Goal: Task Accomplishment & Management: Use online tool/utility

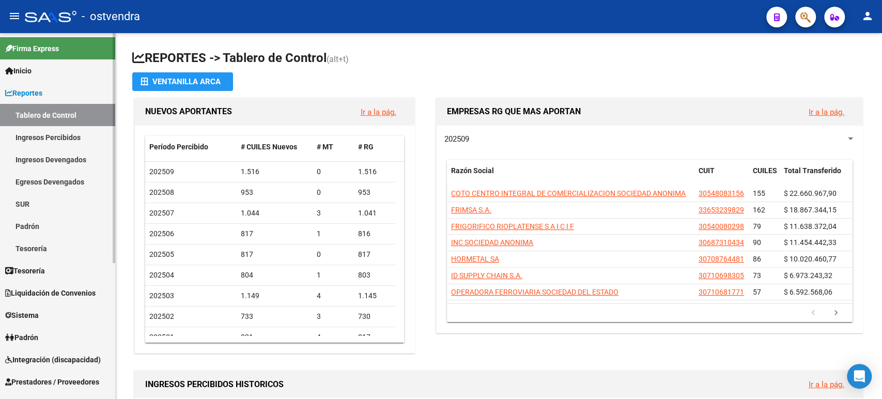
click at [45, 270] on span "Tesorería" at bounding box center [25, 270] width 40 height 11
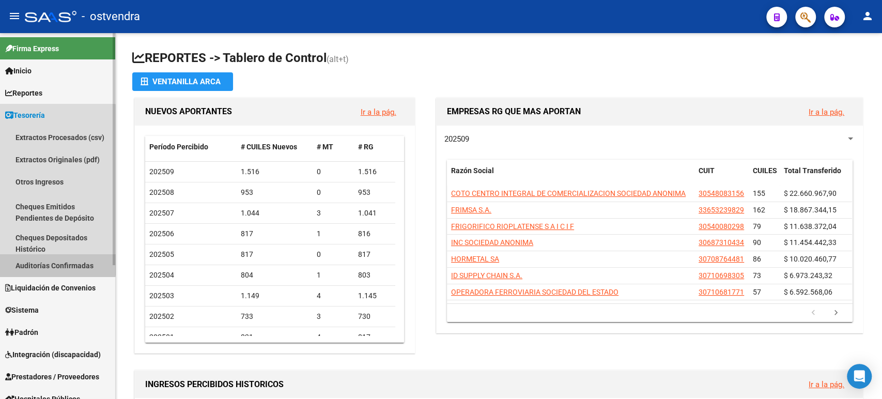
click at [48, 260] on link "Auditorías Confirmadas" at bounding box center [57, 265] width 115 height 22
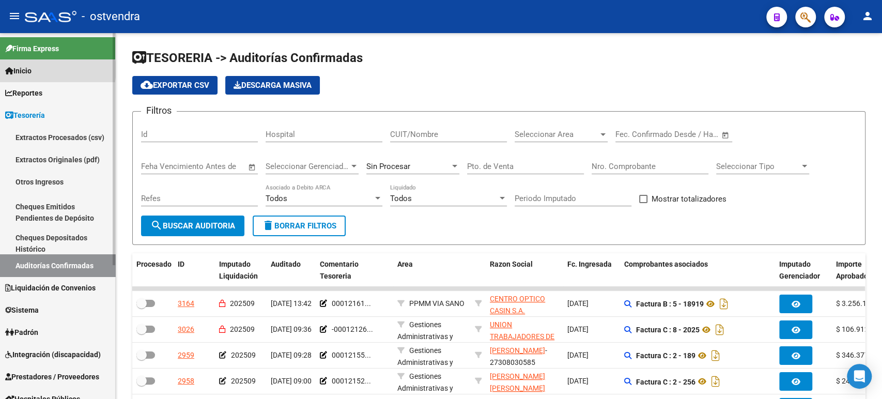
click at [54, 70] on link "Inicio" at bounding box center [57, 70] width 115 height 22
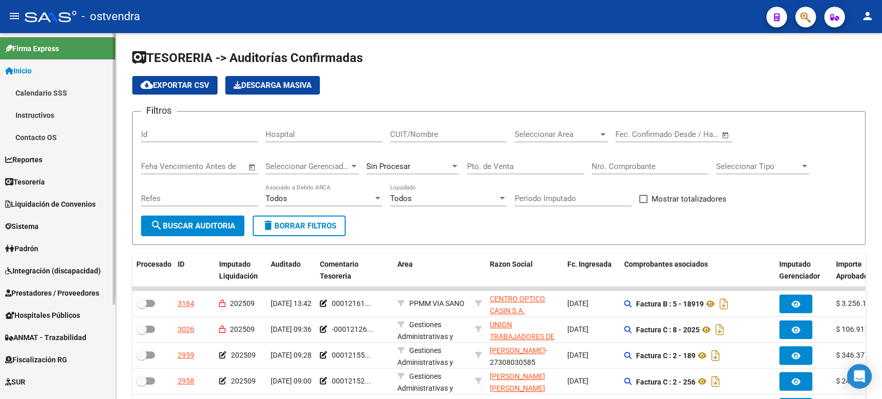
click at [45, 178] on span "Tesorería" at bounding box center [25, 181] width 40 height 11
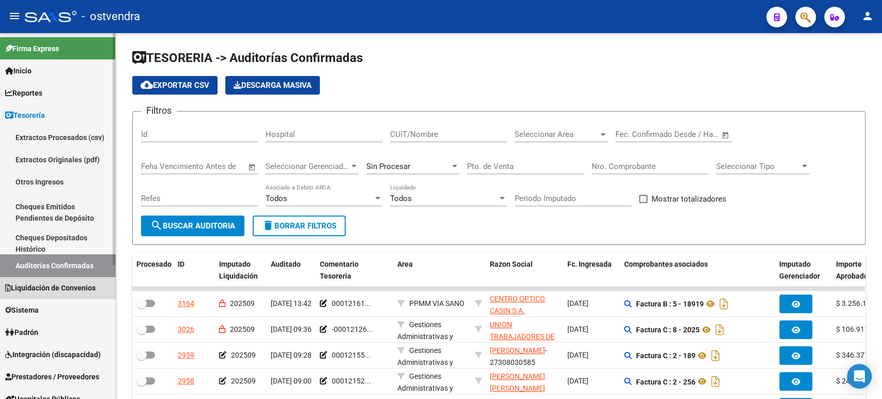
click at [69, 279] on link "Liquidación de Convenios" at bounding box center [57, 287] width 115 height 22
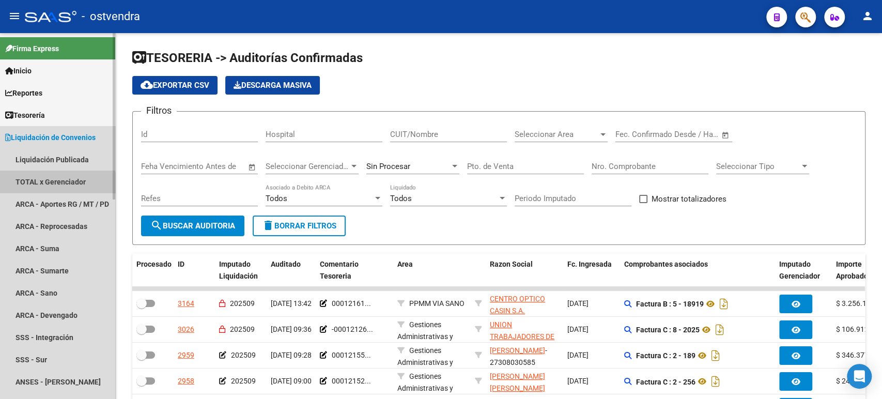
click at [57, 184] on link "TOTAL x Gerenciador" at bounding box center [57, 182] width 115 height 22
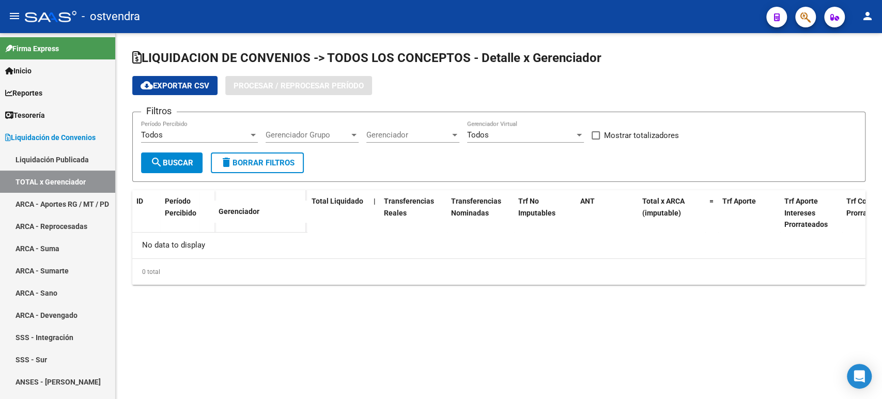
checkbox input "true"
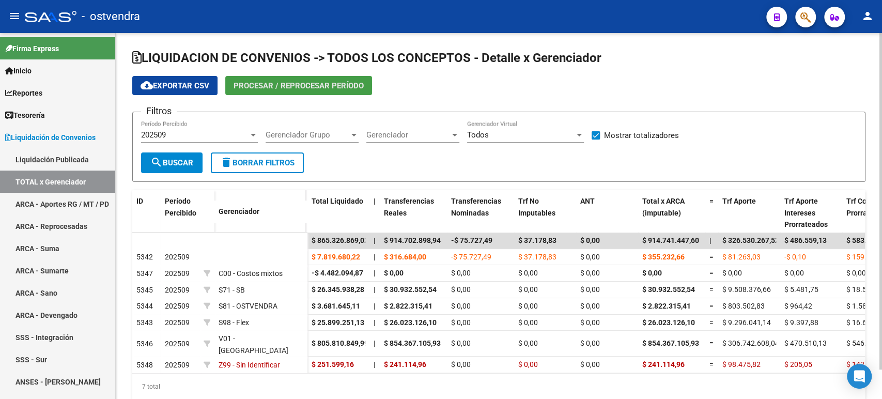
click at [285, 85] on span "Procesar / Reprocesar período" at bounding box center [299, 85] width 130 height 9
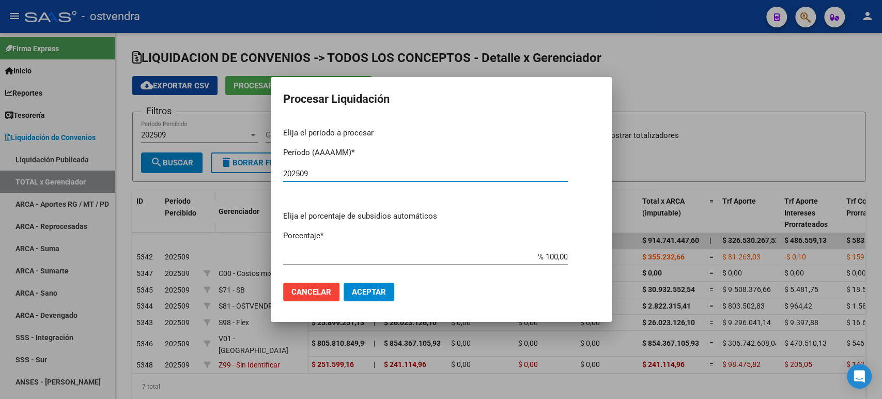
type input "202509"
click at [372, 276] on mat-dialog-actions "Cancelar Aceptar" at bounding box center [441, 291] width 316 height 35
click at [372, 284] on button "Aceptar" at bounding box center [369, 292] width 51 height 19
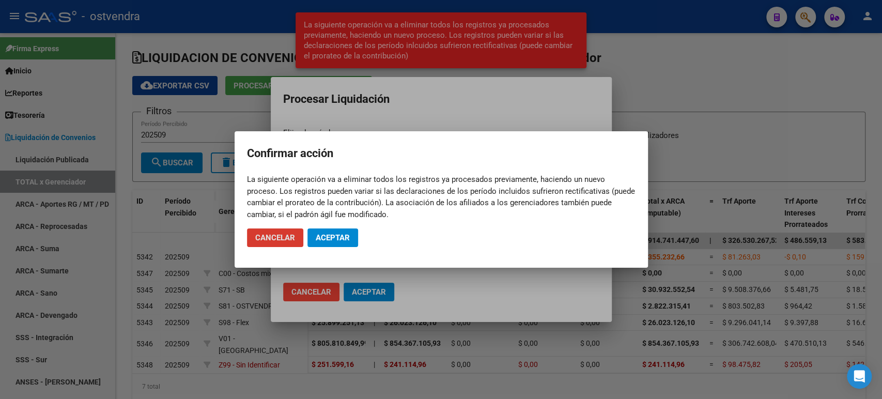
click at [342, 238] on span "Aceptar" at bounding box center [333, 237] width 34 height 9
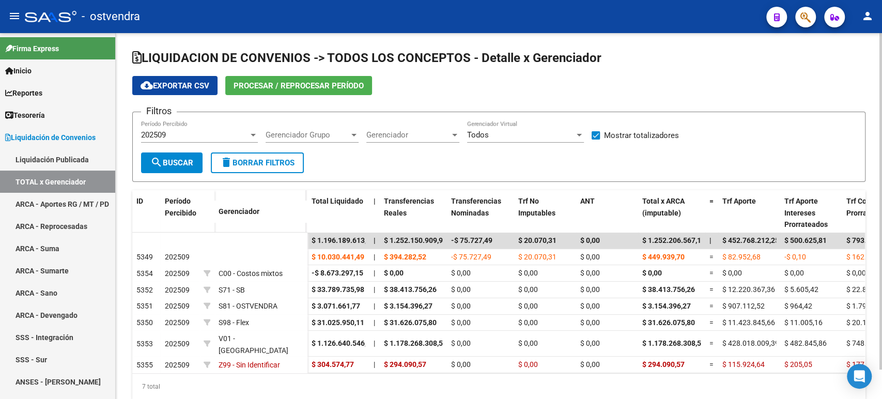
click at [172, 87] on span "cloud_download Exportar CSV" at bounding box center [175, 85] width 69 height 9
click at [177, 166] on span "search Buscar" at bounding box center [171, 162] width 43 height 9
click at [282, 83] on span "Procesar / Reprocesar período" at bounding box center [299, 85] width 130 height 9
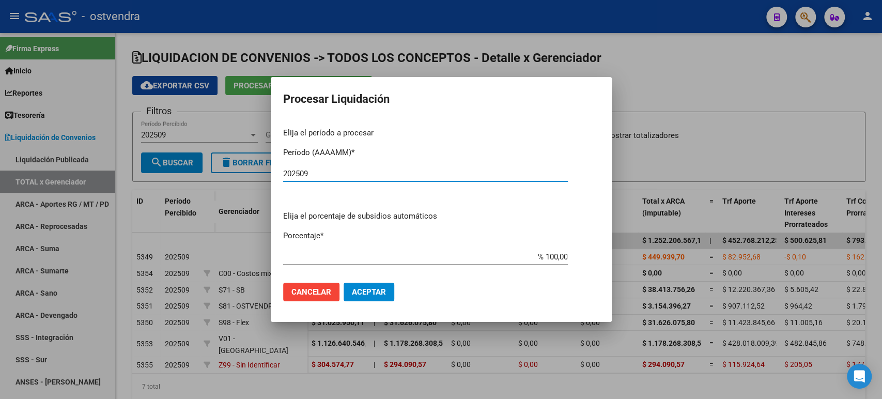
type input "202509"
click at [363, 292] on span "Aceptar" at bounding box center [369, 291] width 34 height 9
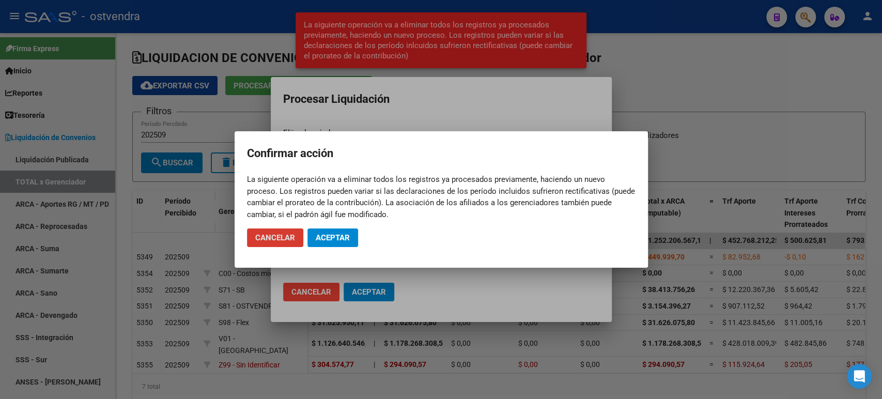
click at [339, 231] on button "Aceptar" at bounding box center [332, 237] width 51 height 19
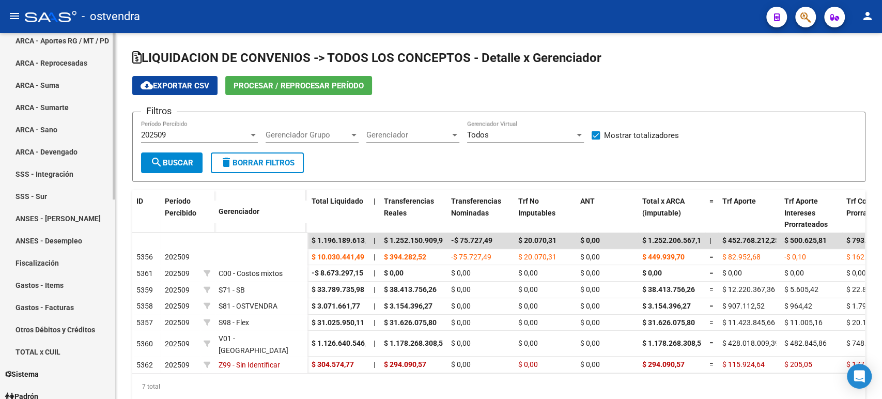
scroll to position [172, 0]
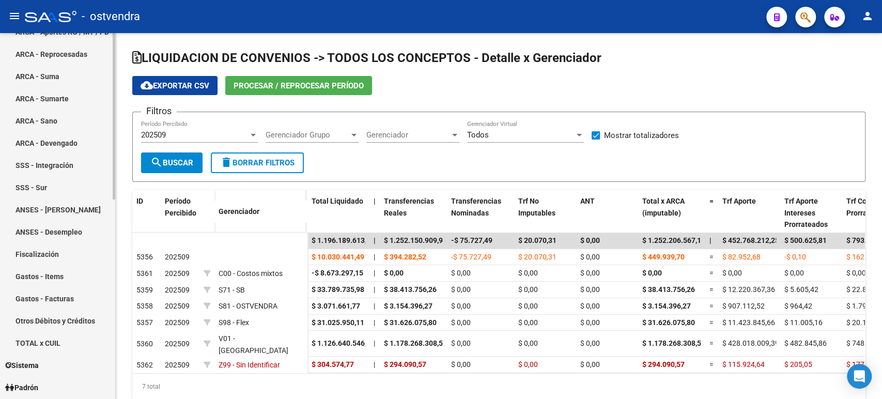
click at [60, 301] on link "Gastos - Facturas" at bounding box center [57, 298] width 115 height 22
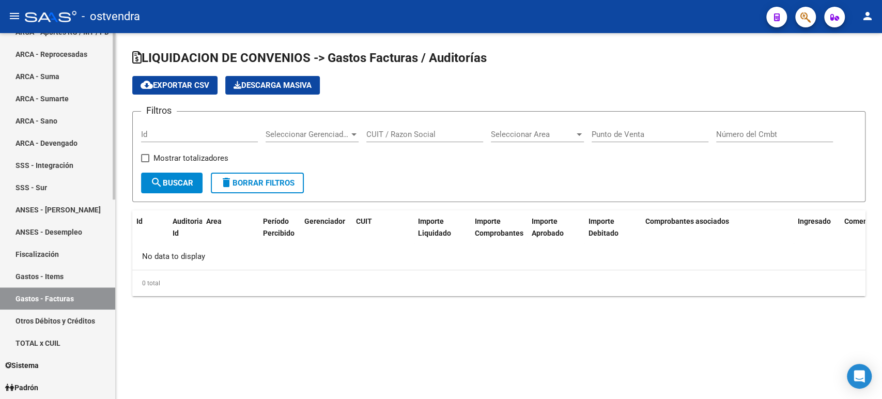
checkbox input "true"
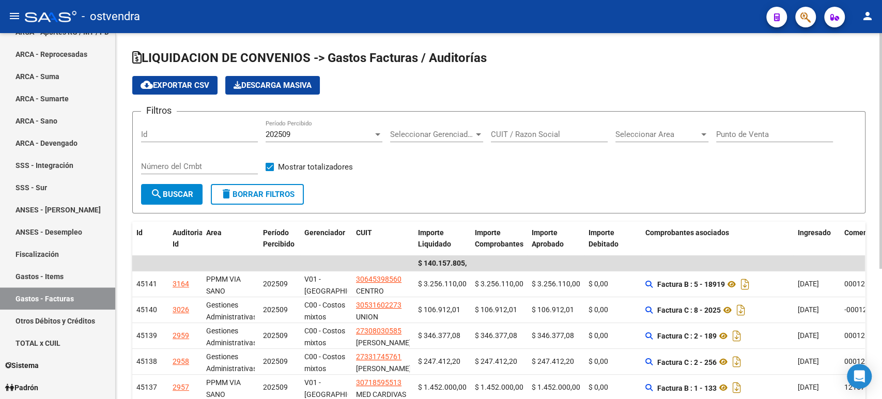
click at [171, 197] on span "search Buscar" at bounding box center [171, 194] width 43 height 9
